Goal: Task Accomplishment & Management: Use online tool/utility

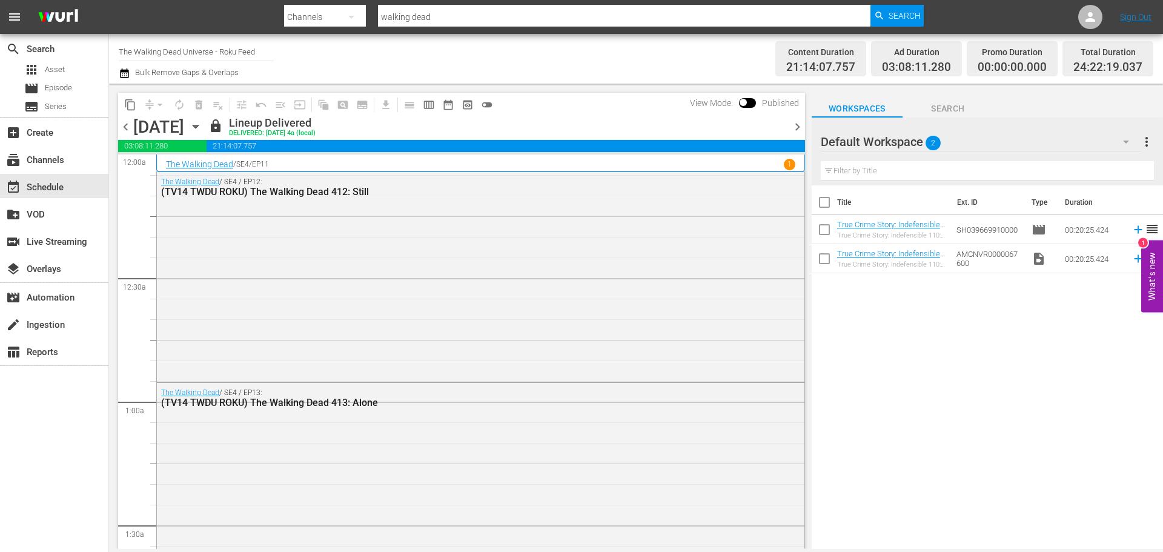
click at [202, 128] on icon "button" at bounding box center [195, 126] width 13 height 13
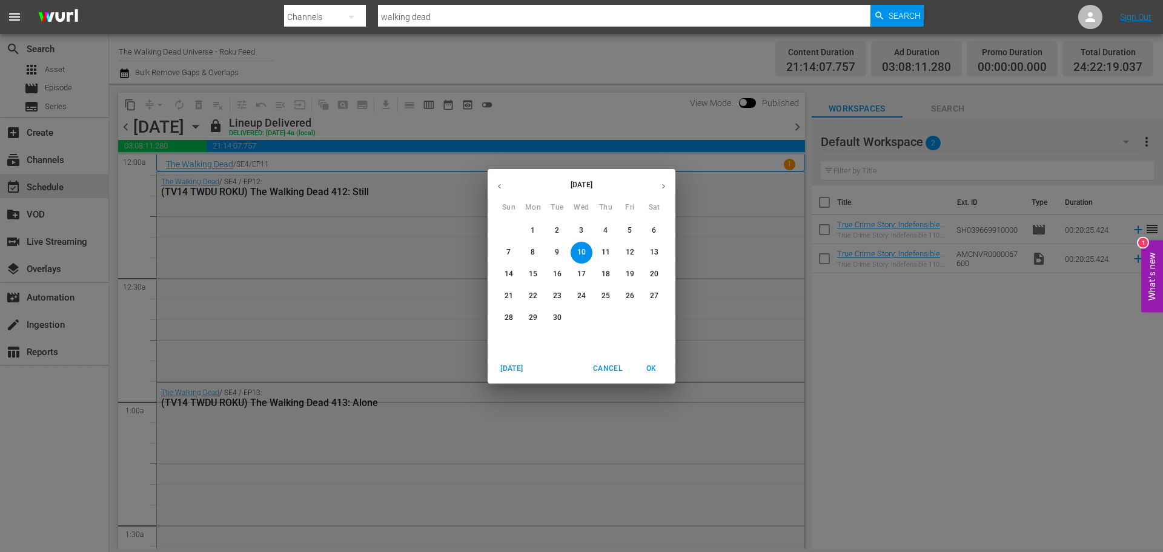
click at [863, 353] on div "[DATE] Sun Mon Tue Wed Thu Fri Sat 31 1 2 3 4 5 6 7 8 9 10 11 12 13 14 15 16 17…" at bounding box center [581, 276] width 1163 height 552
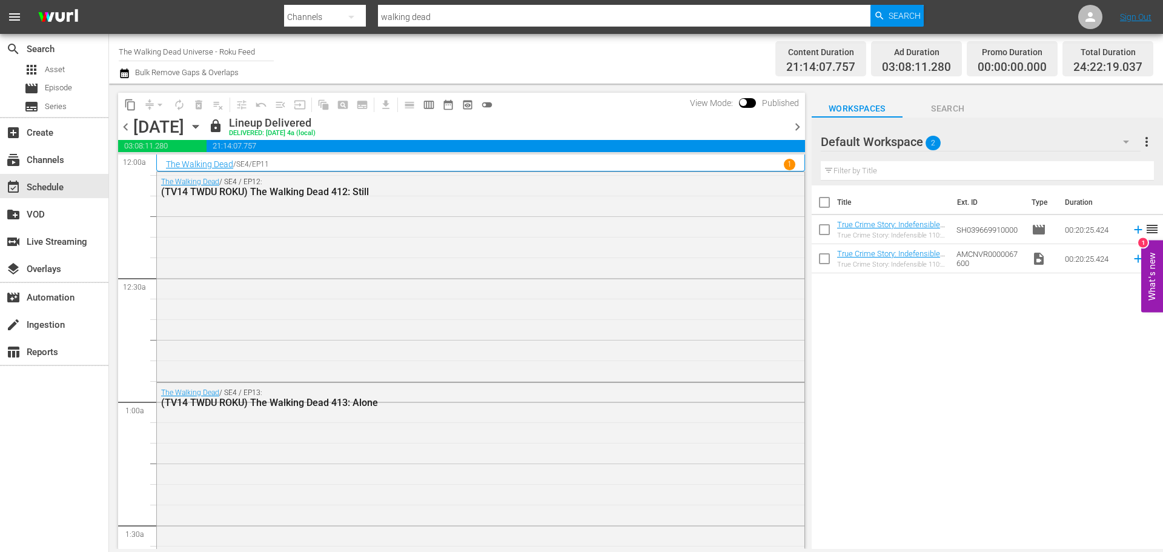
click at [202, 127] on icon "button" at bounding box center [195, 126] width 13 height 13
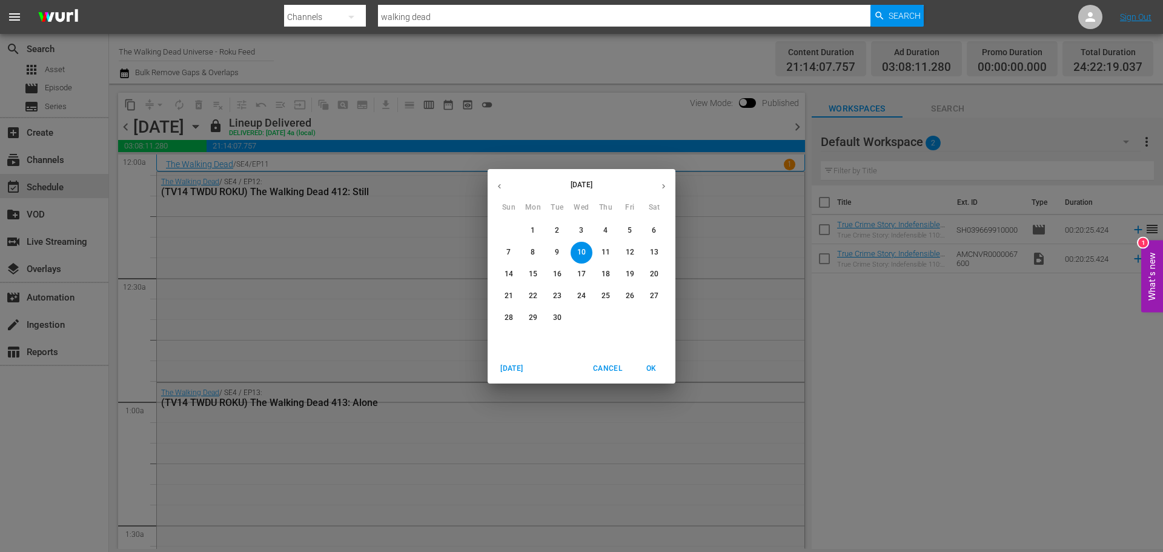
click at [514, 274] on span "14" at bounding box center [509, 274] width 22 height 10
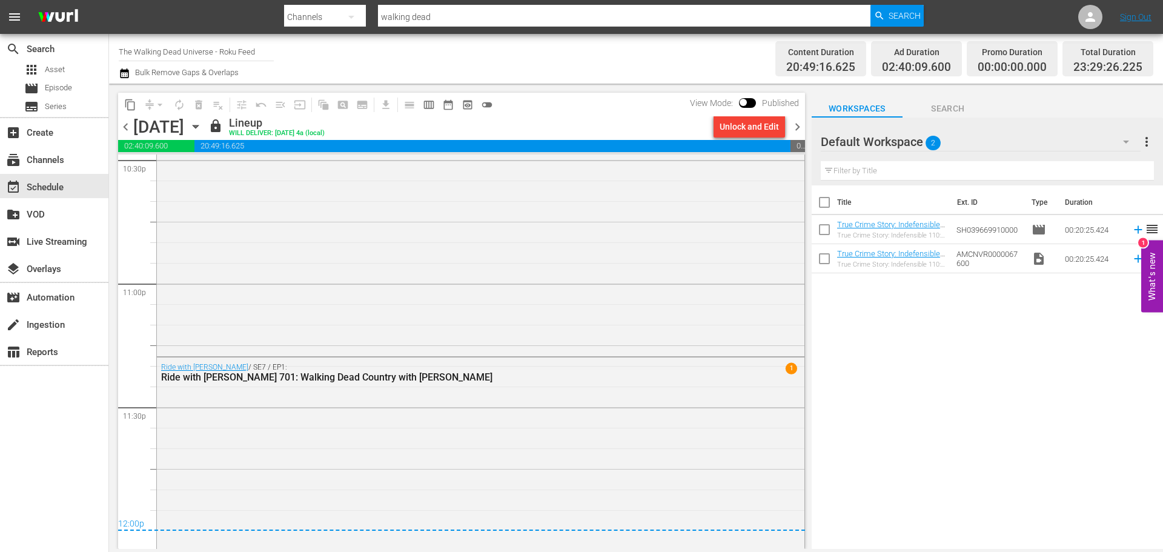
scroll to position [5567, 0]
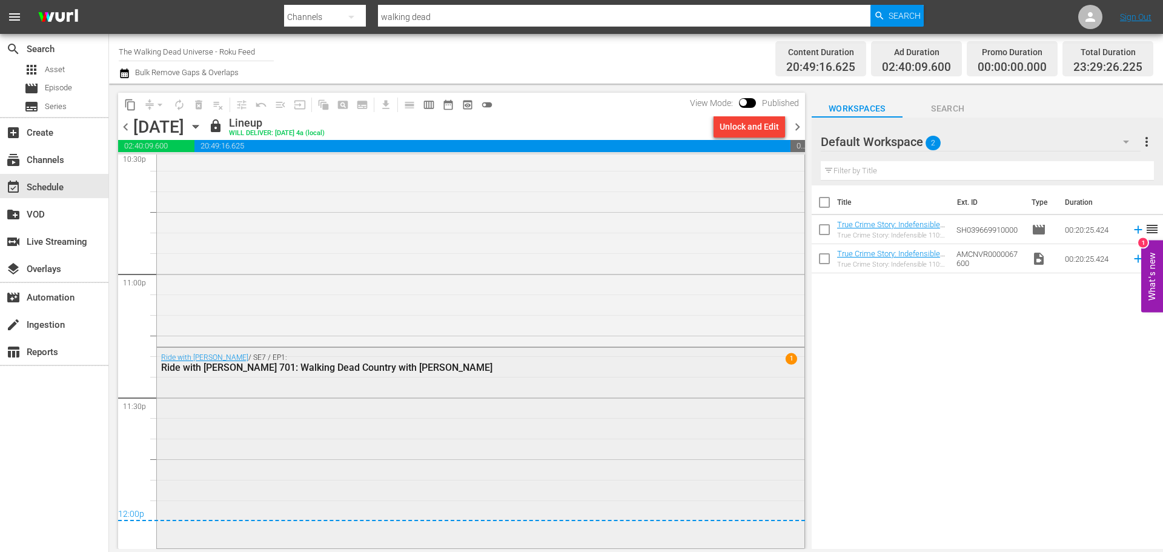
click at [413, 384] on div "Ride with [PERSON_NAME] / SE7 / EP1: Ride with [PERSON_NAME] 701: Walking Dead …" at bounding box center [481, 447] width 648 height 198
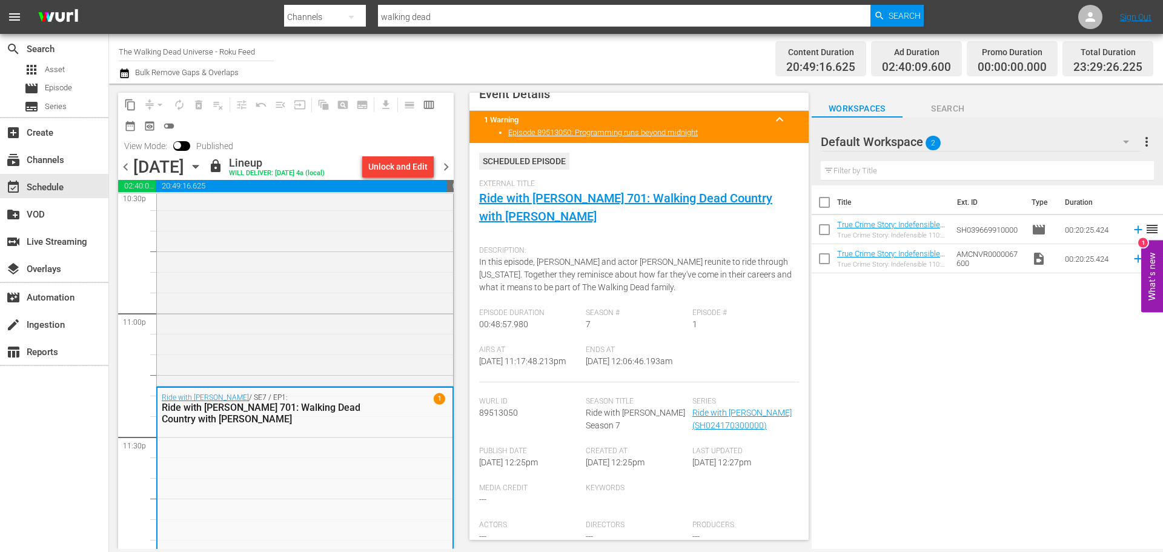
scroll to position [0, 0]
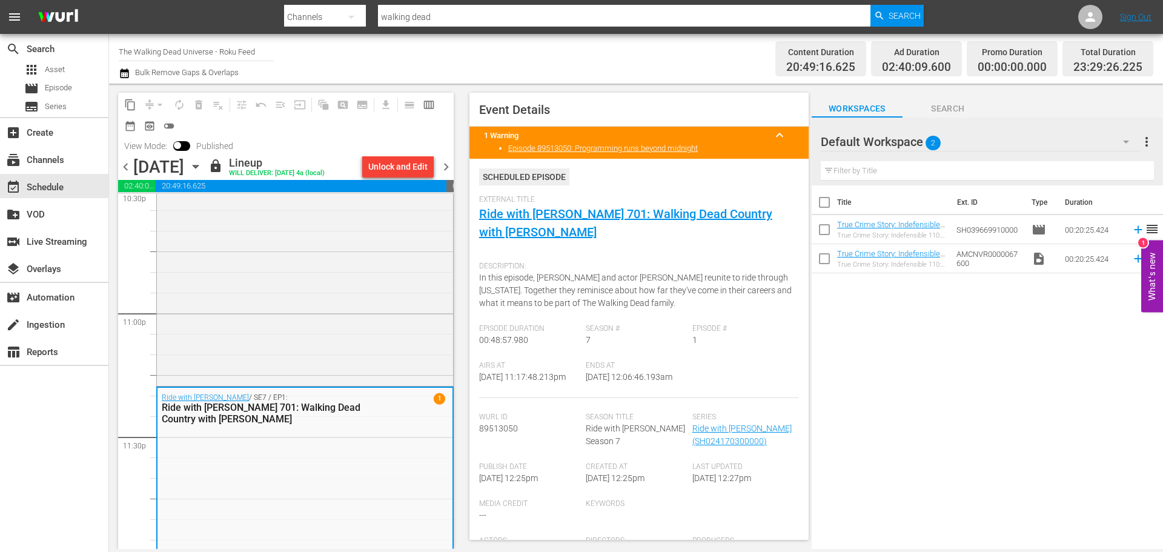
click at [202, 168] on icon "button" at bounding box center [195, 166] width 13 height 13
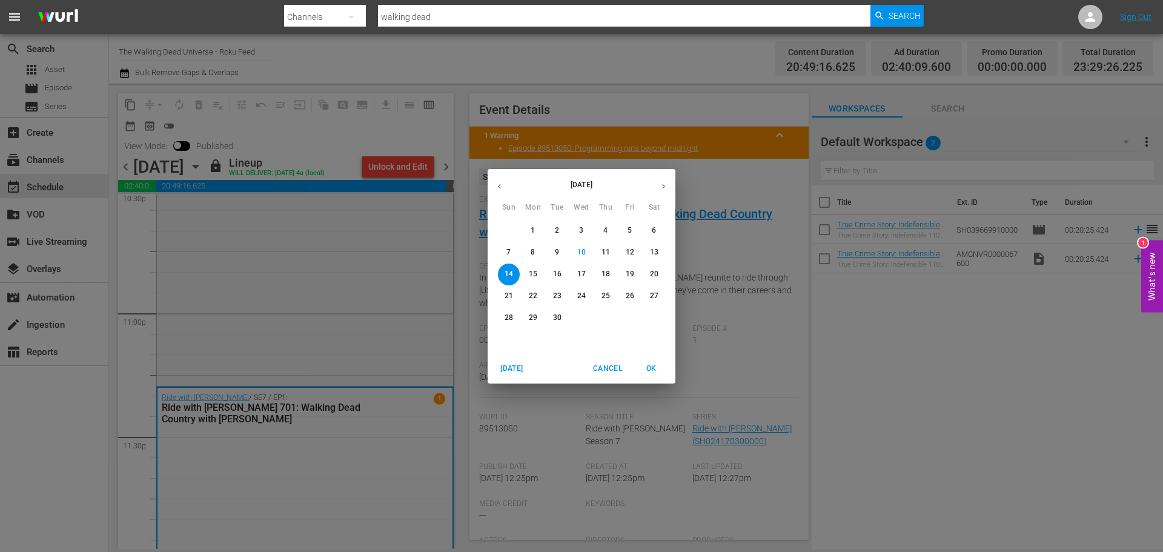
click at [505, 293] on p "21" at bounding box center [509, 296] width 8 height 10
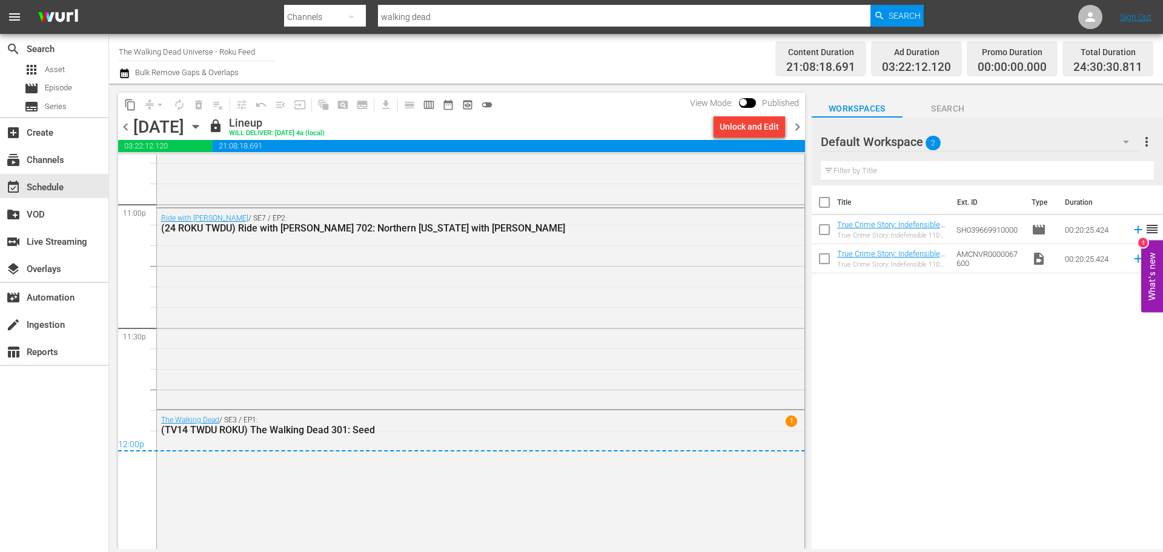
scroll to position [5587, 0]
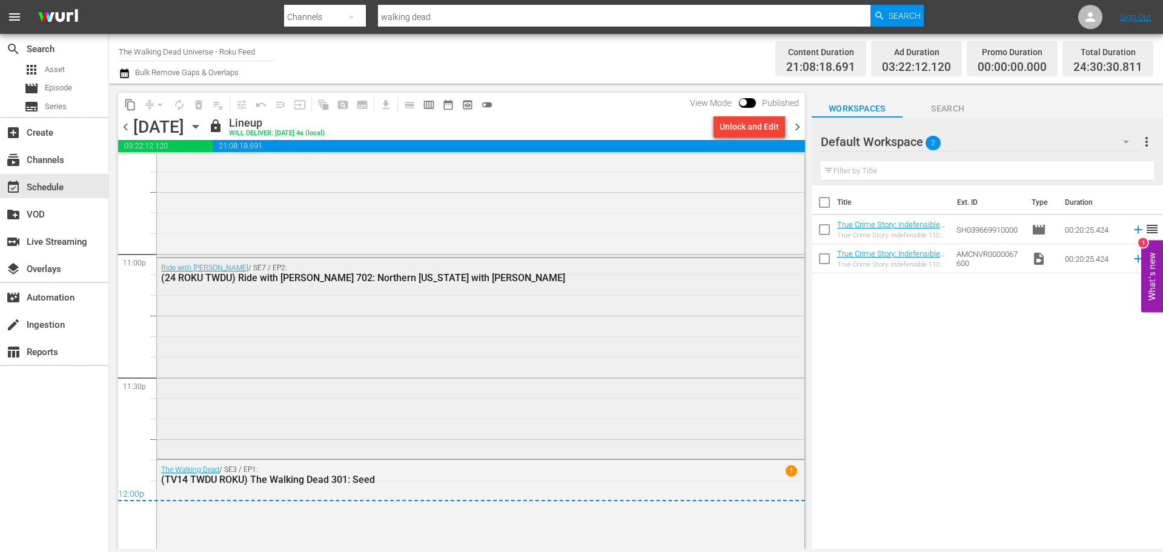
click at [440, 371] on div "Ride with [PERSON_NAME] / SE7 / EP2: (24 ROKU TWDU) Ride with [PERSON_NAME] 702…" at bounding box center [481, 357] width 648 height 198
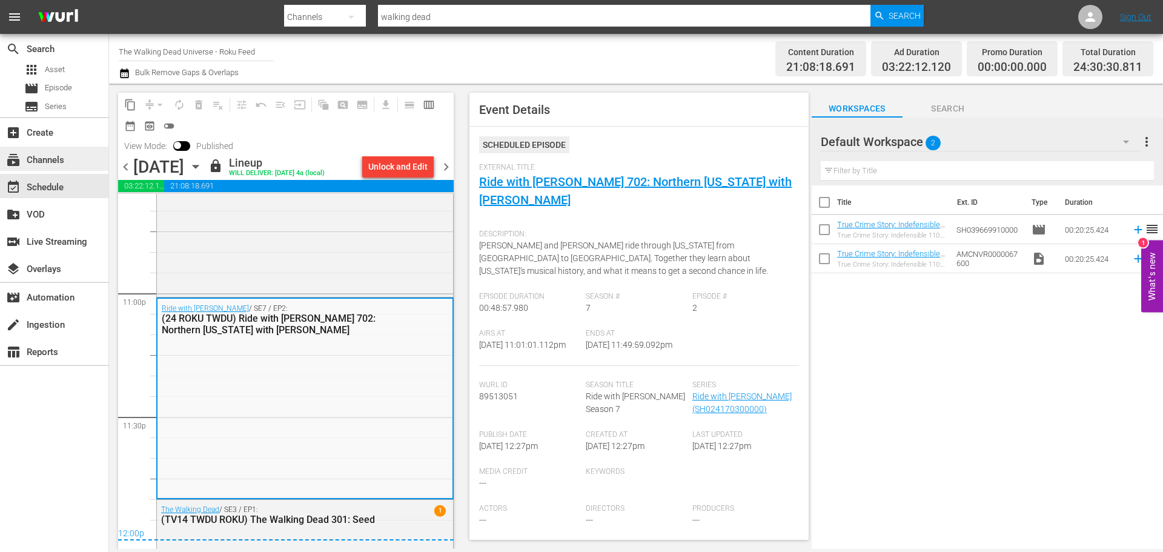
click at [54, 164] on div "subscriptions Channels" at bounding box center [34, 158] width 68 height 11
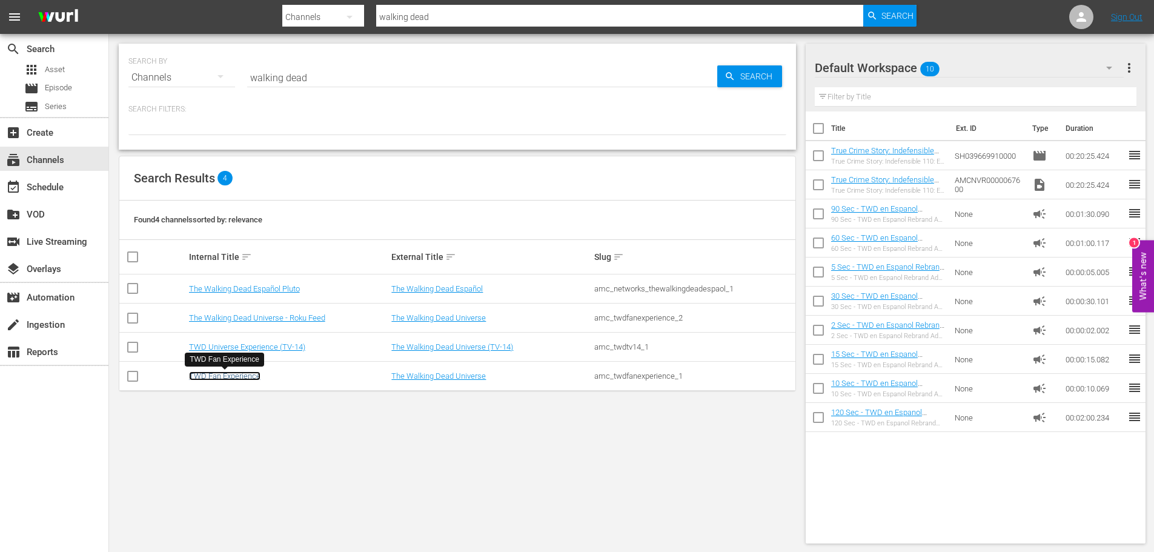
click at [235, 374] on link "TWD Fan Experience" at bounding box center [225, 375] width 72 height 9
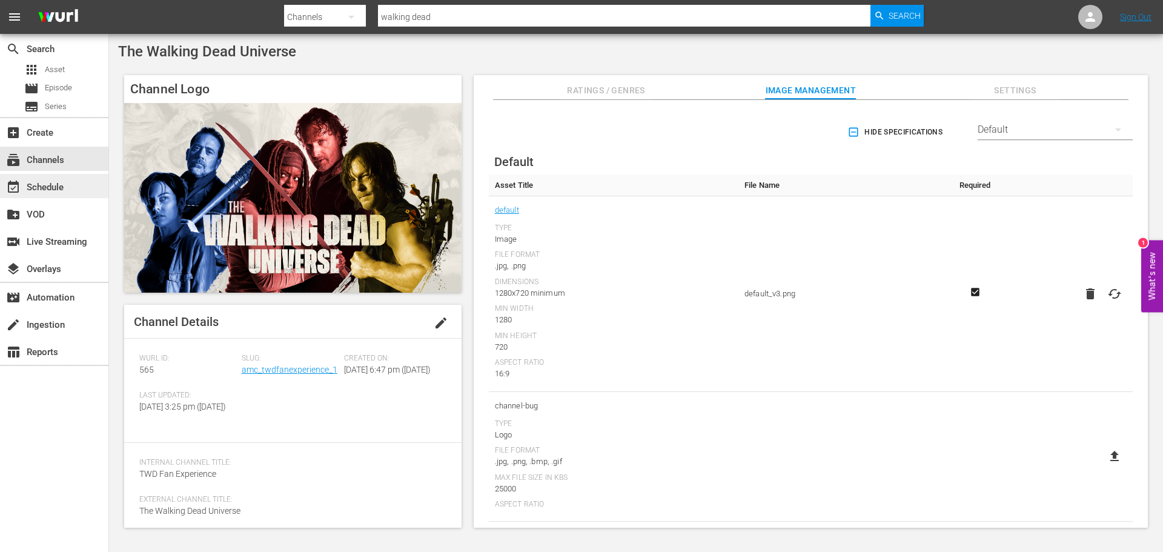
click at [73, 179] on div "event_available Schedule" at bounding box center [54, 186] width 108 height 24
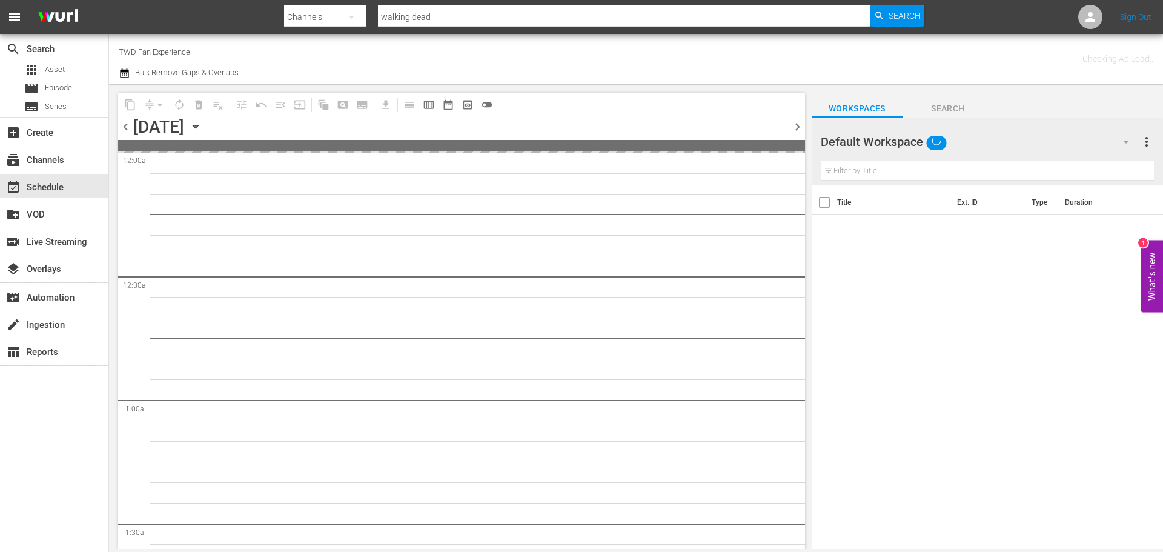
click at [202, 124] on icon "button" at bounding box center [195, 126] width 13 height 13
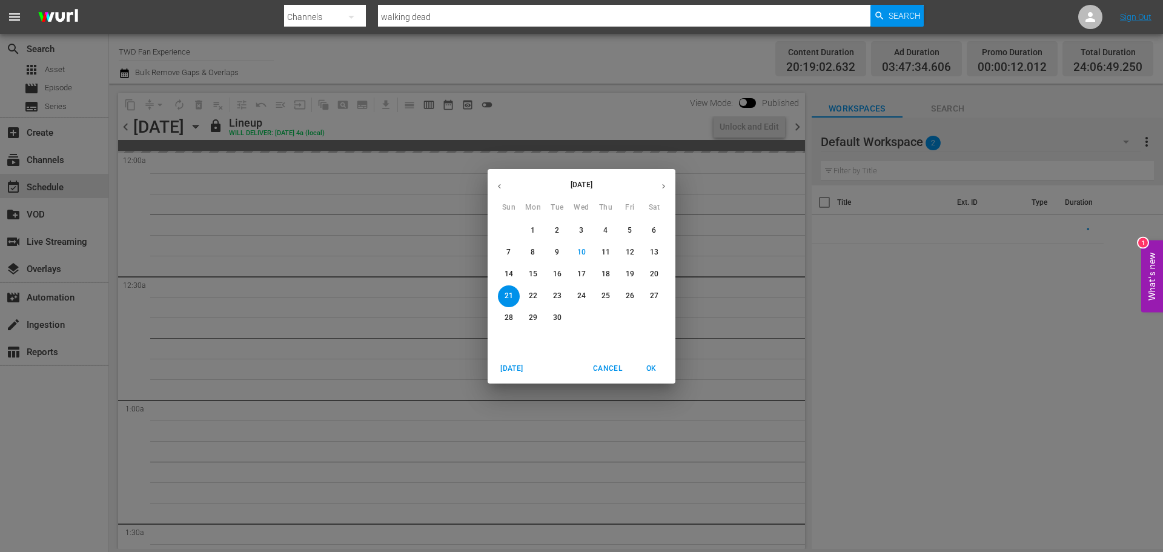
click at [511, 272] on p "14" at bounding box center [509, 274] width 8 height 10
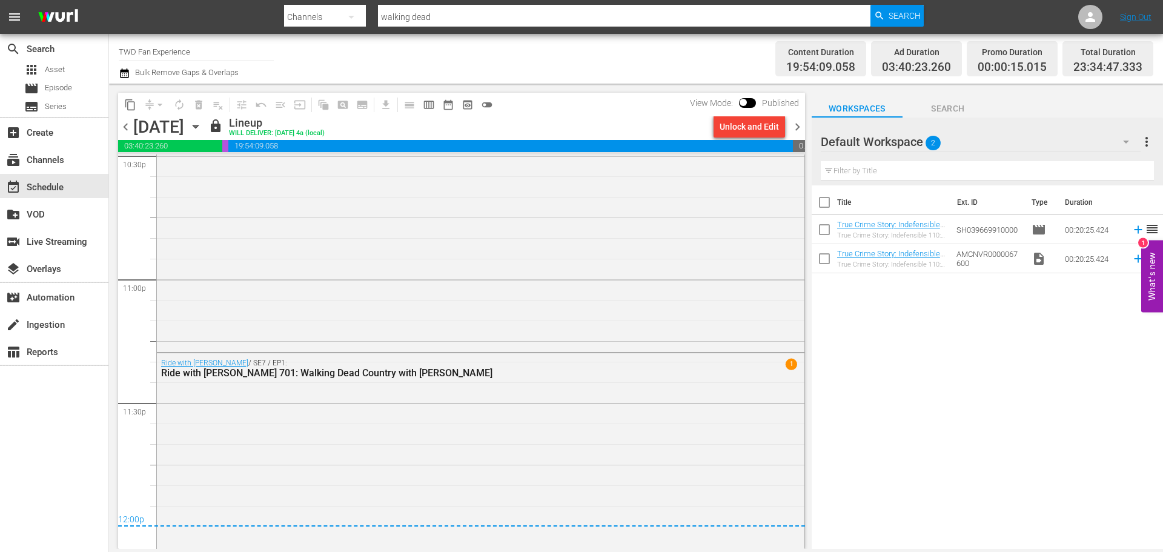
scroll to position [5571, 0]
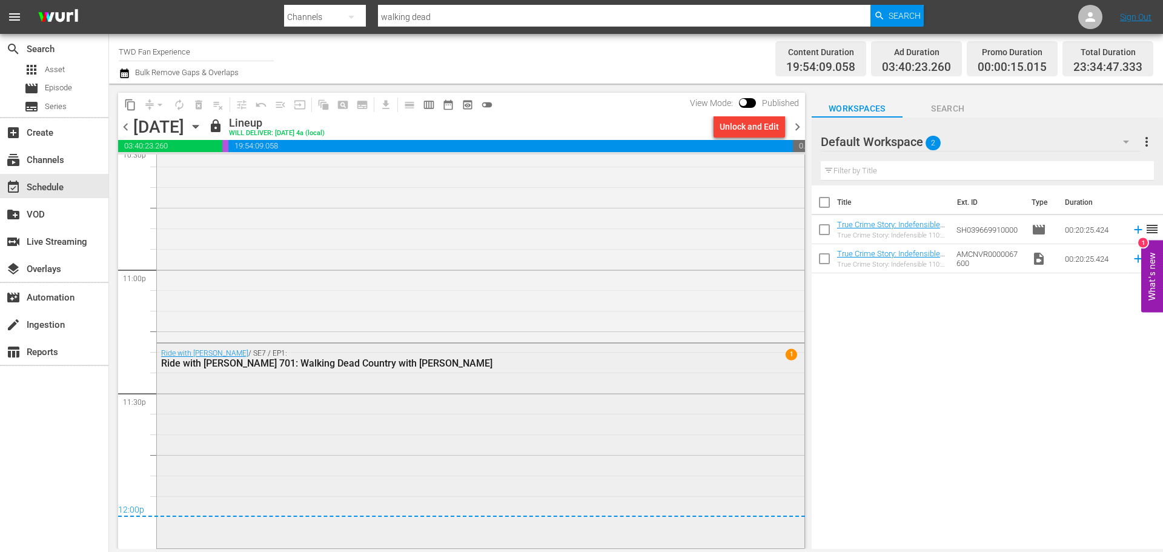
click at [432, 434] on div "Ride with [PERSON_NAME] / SE7 / EP1: Ride with [PERSON_NAME] 701: Walking Dead …" at bounding box center [481, 445] width 648 height 202
